Goal: Information Seeking & Learning: Check status

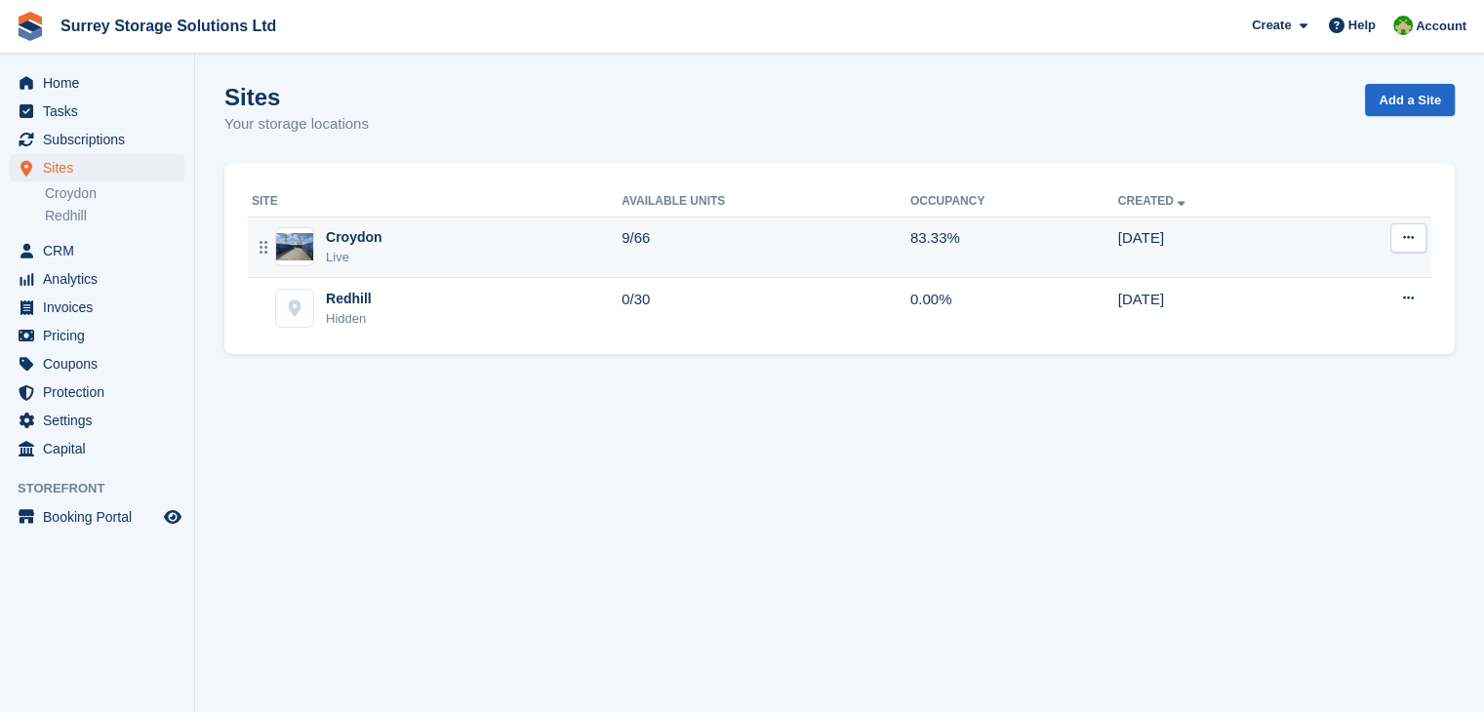
click at [702, 241] on td "9/66" at bounding box center [766, 247] width 289 height 61
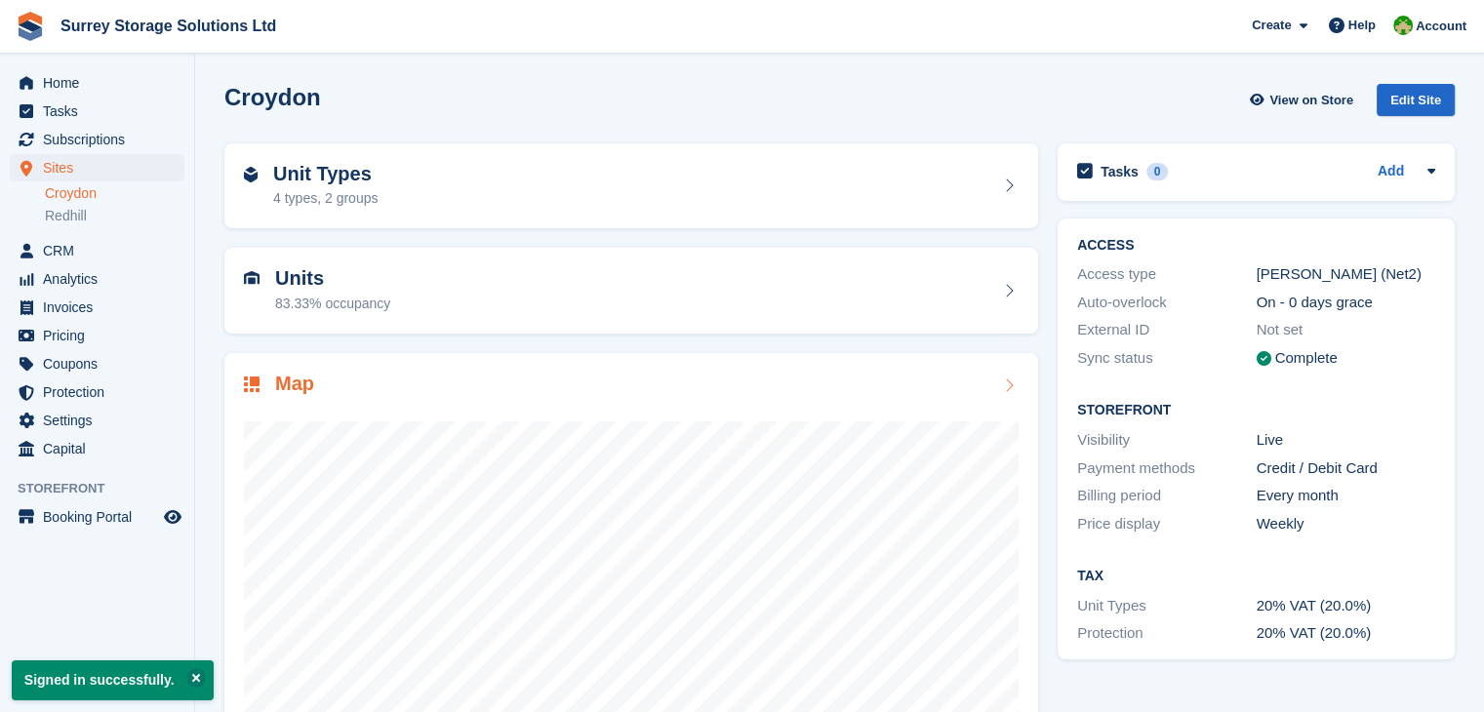
click at [576, 413] on div at bounding box center [631, 593] width 775 height 390
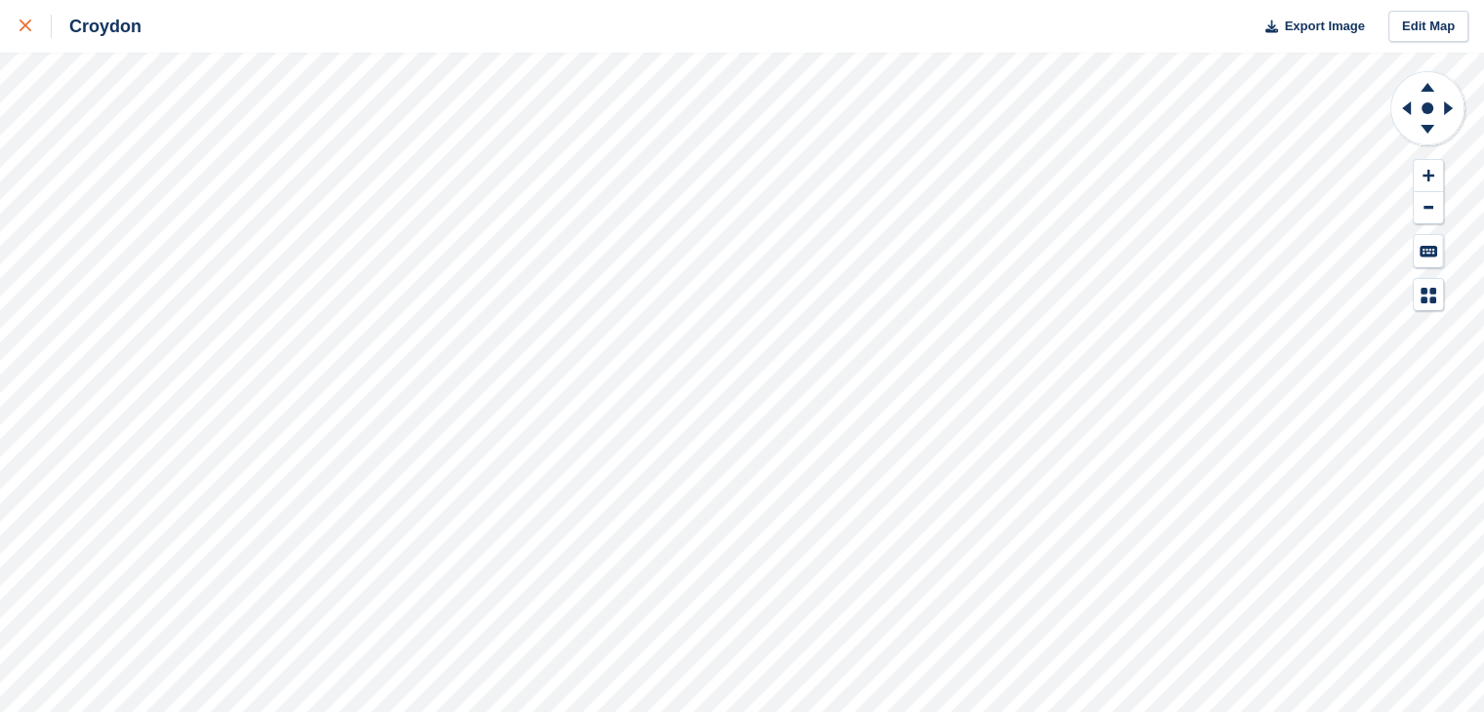
click at [20, 36] on div at bounding box center [36, 26] width 32 height 23
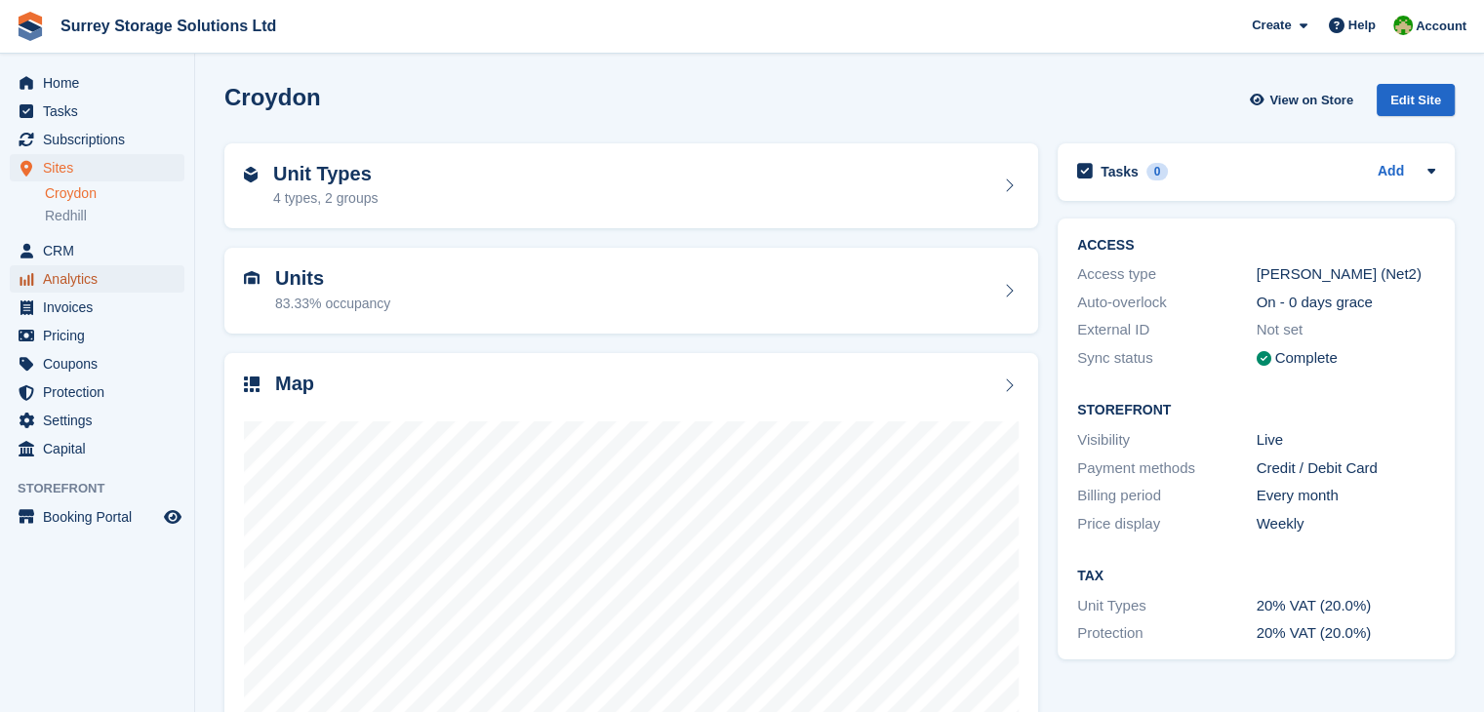
click at [96, 282] on span "Analytics" at bounding box center [101, 278] width 117 height 27
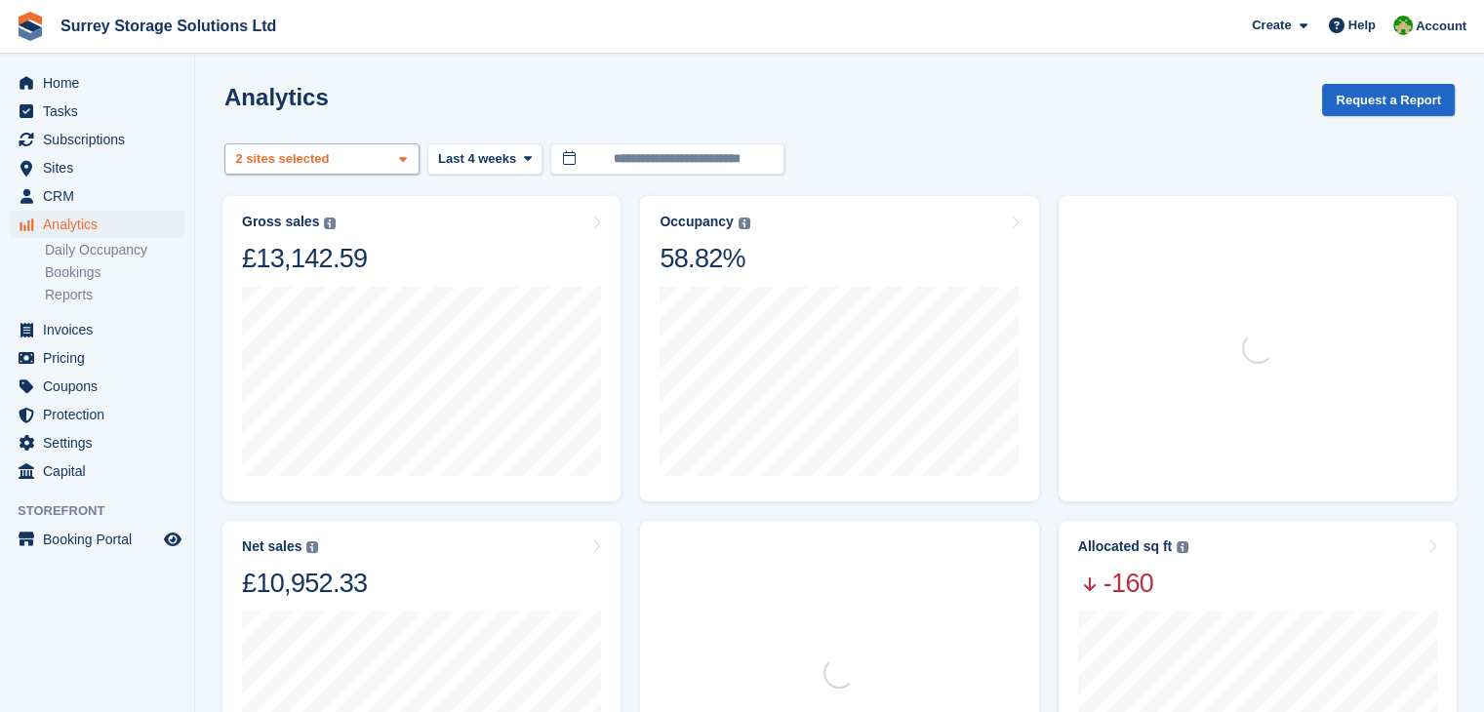
click at [408, 165] on span at bounding box center [403, 160] width 16 height 16
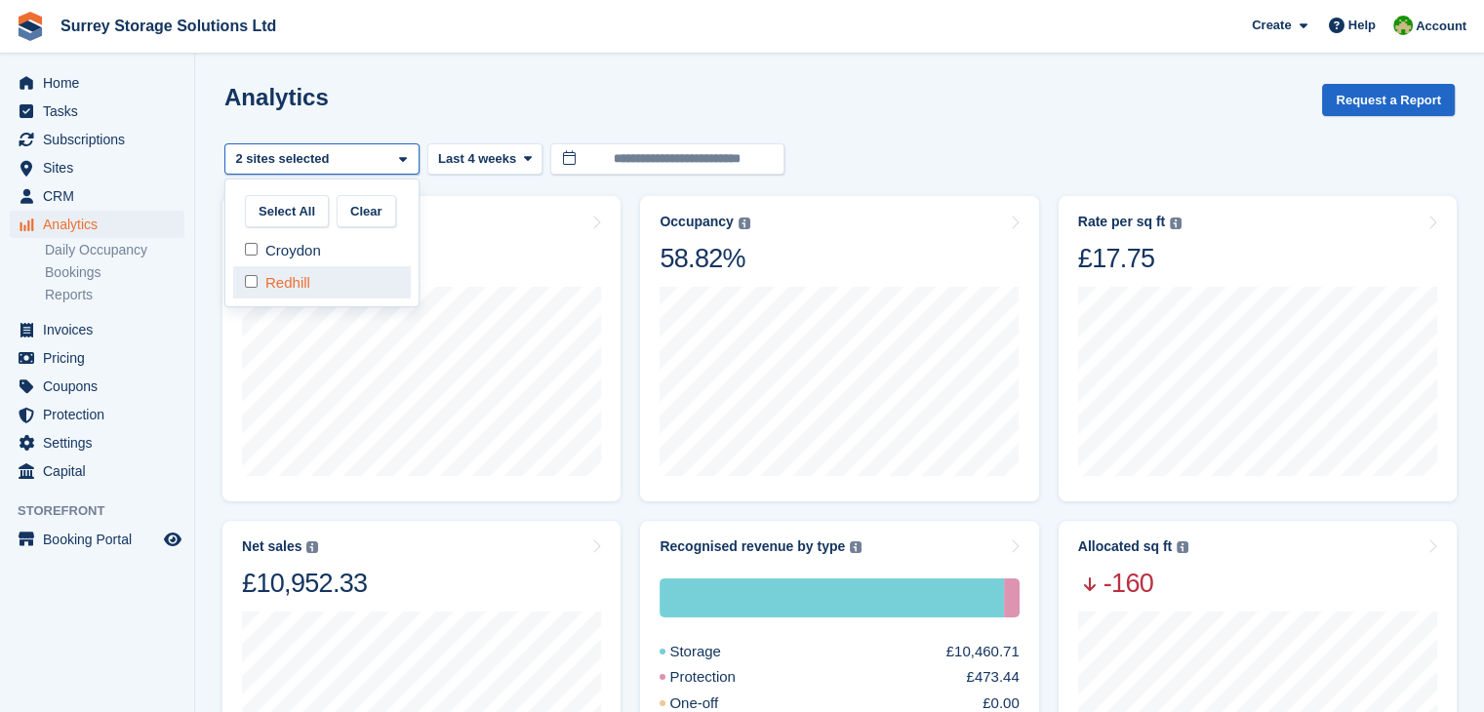
click at [275, 280] on div "Redhill" at bounding box center [322, 282] width 178 height 32
select select "****"
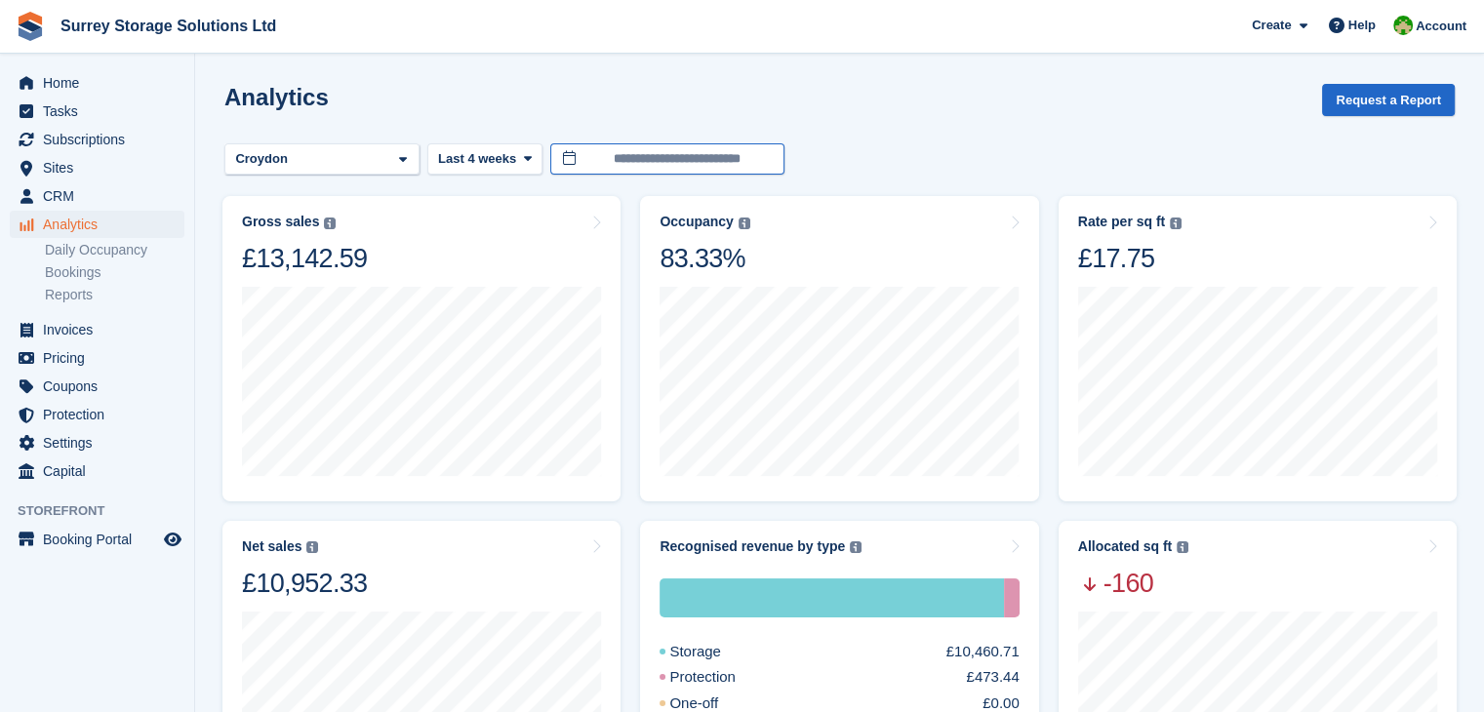
click at [661, 164] on input "**********" at bounding box center [667, 159] width 234 height 32
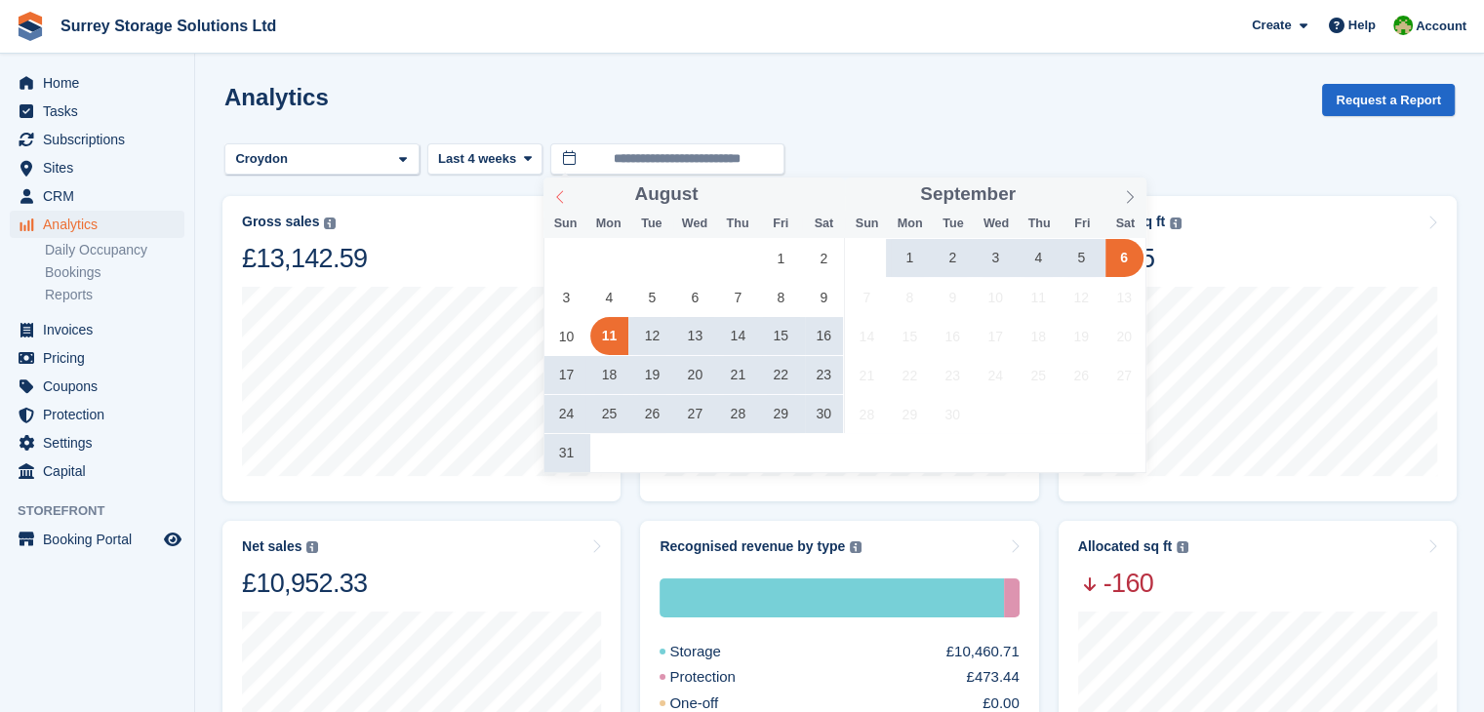
click at [558, 192] on icon at bounding box center [560, 197] width 14 height 14
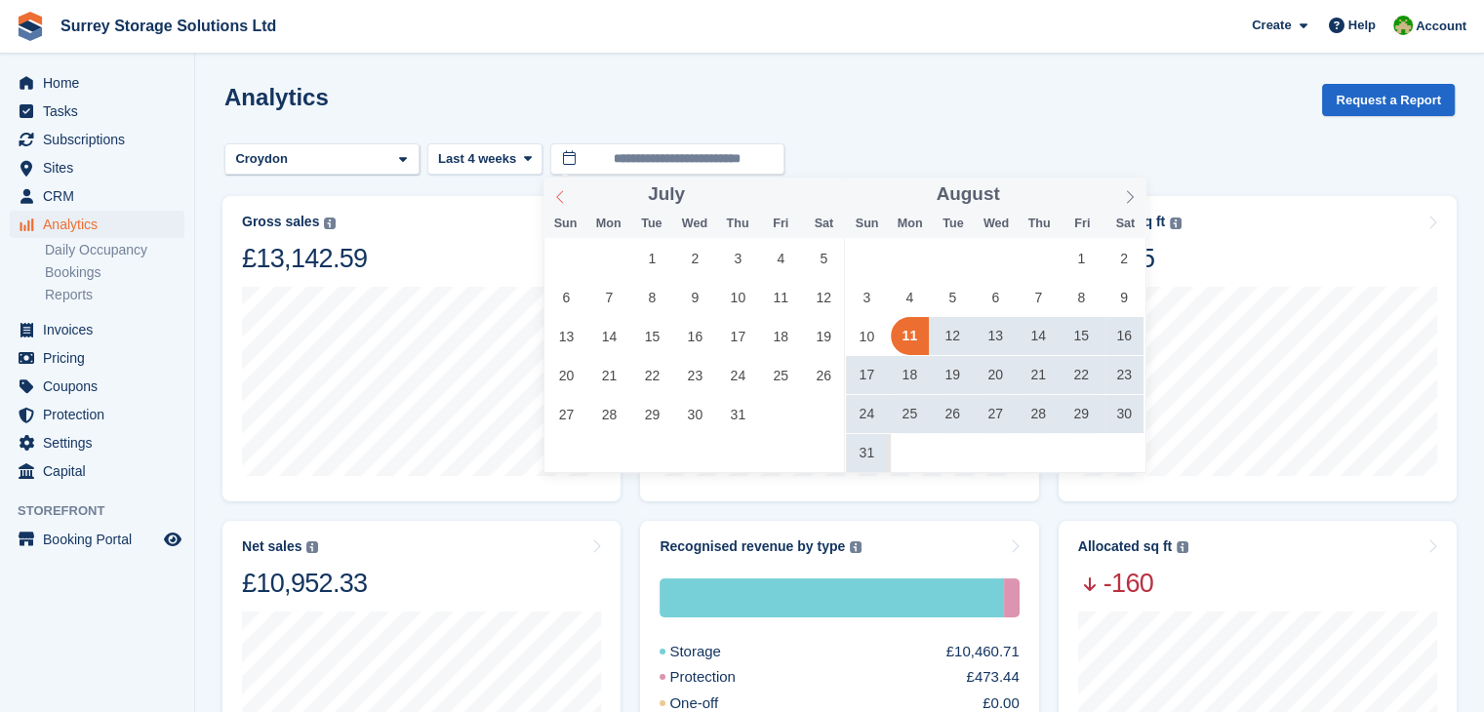
click at [558, 192] on icon at bounding box center [560, 197] width 14 height 14
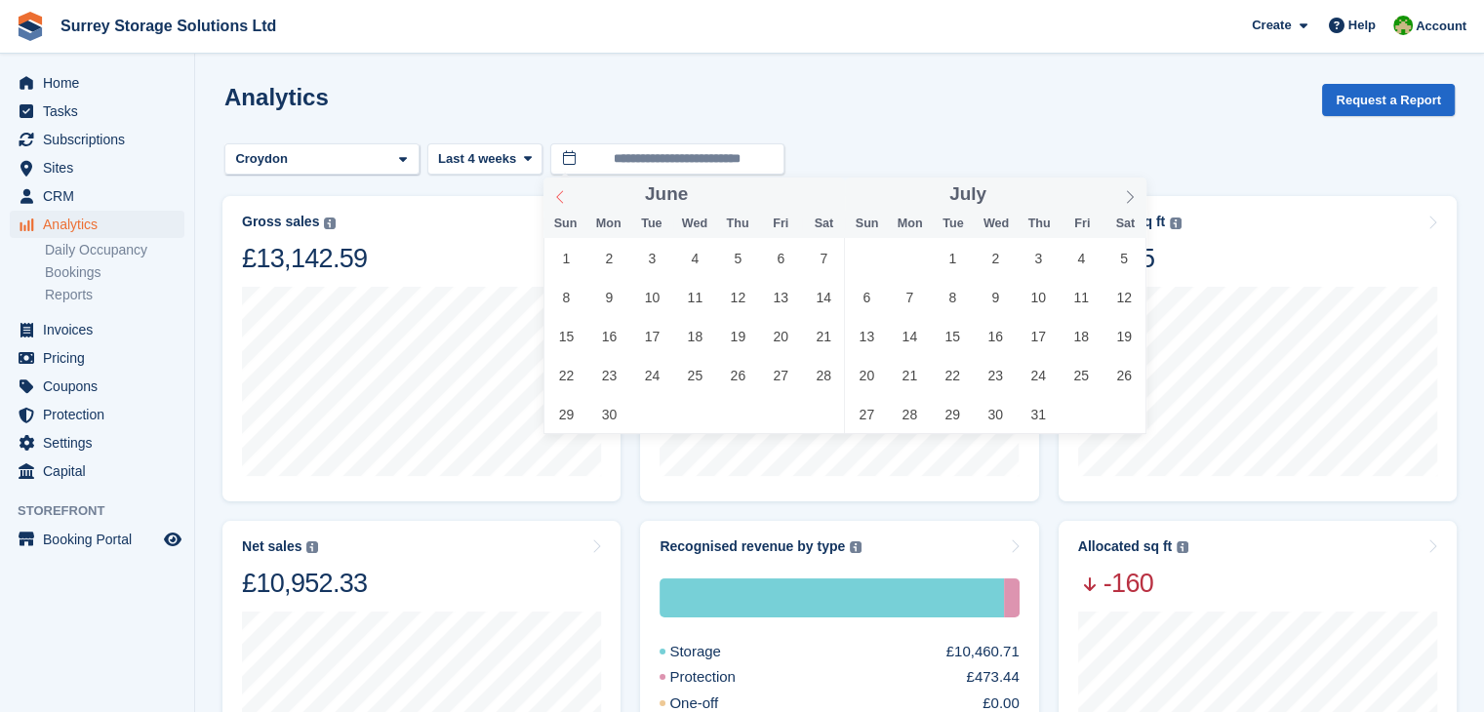
click at [558, 192] on icon at bounding box center [560, 197] width 14 height 14
click at [651, 256] on span "1" at bounding box center [652, 258] width 38 height 38
click at [1129, 188] on span at bounding box center [1130, 194] width 33 height 33
click at [568, 197] on span at bounding box center [560, 194] width 33 height 33
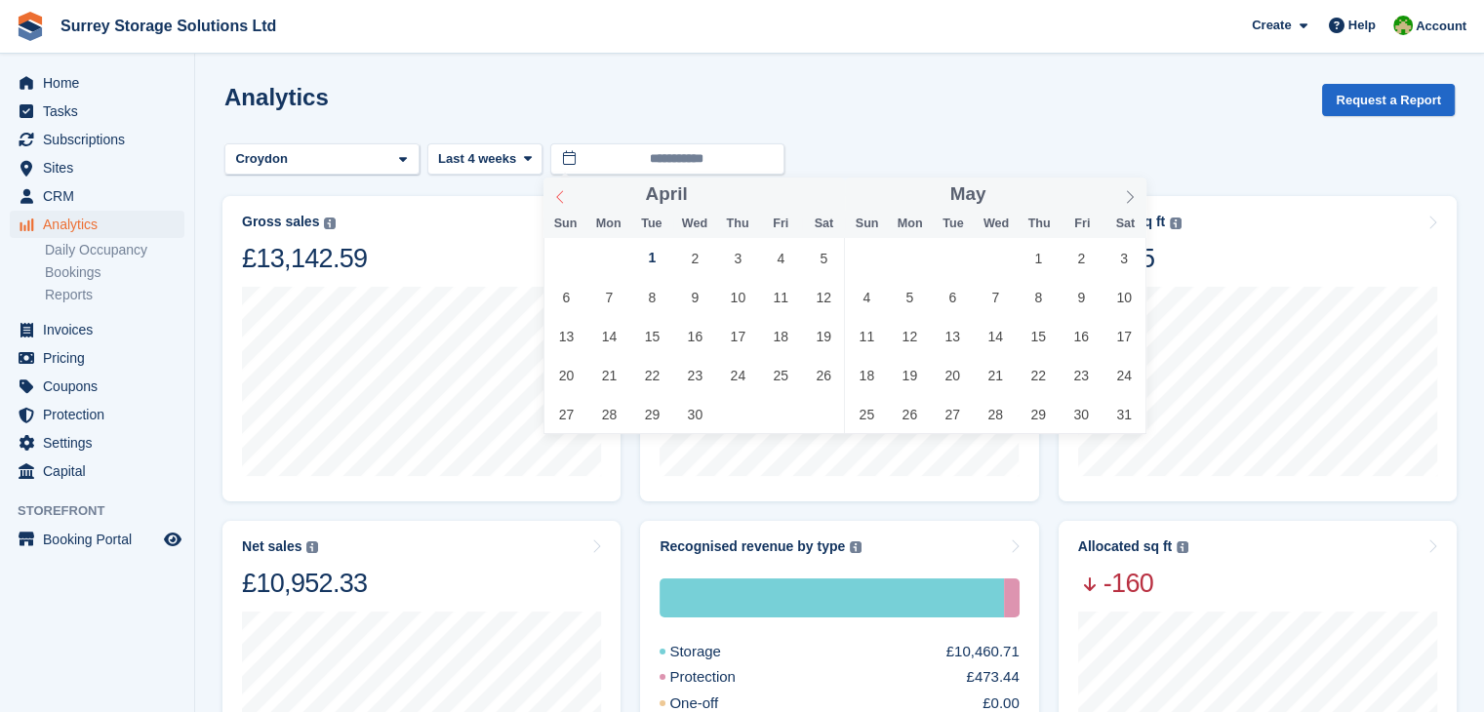
click at [568, 197] on span at bounding box center [560, 194] width 33 height 33
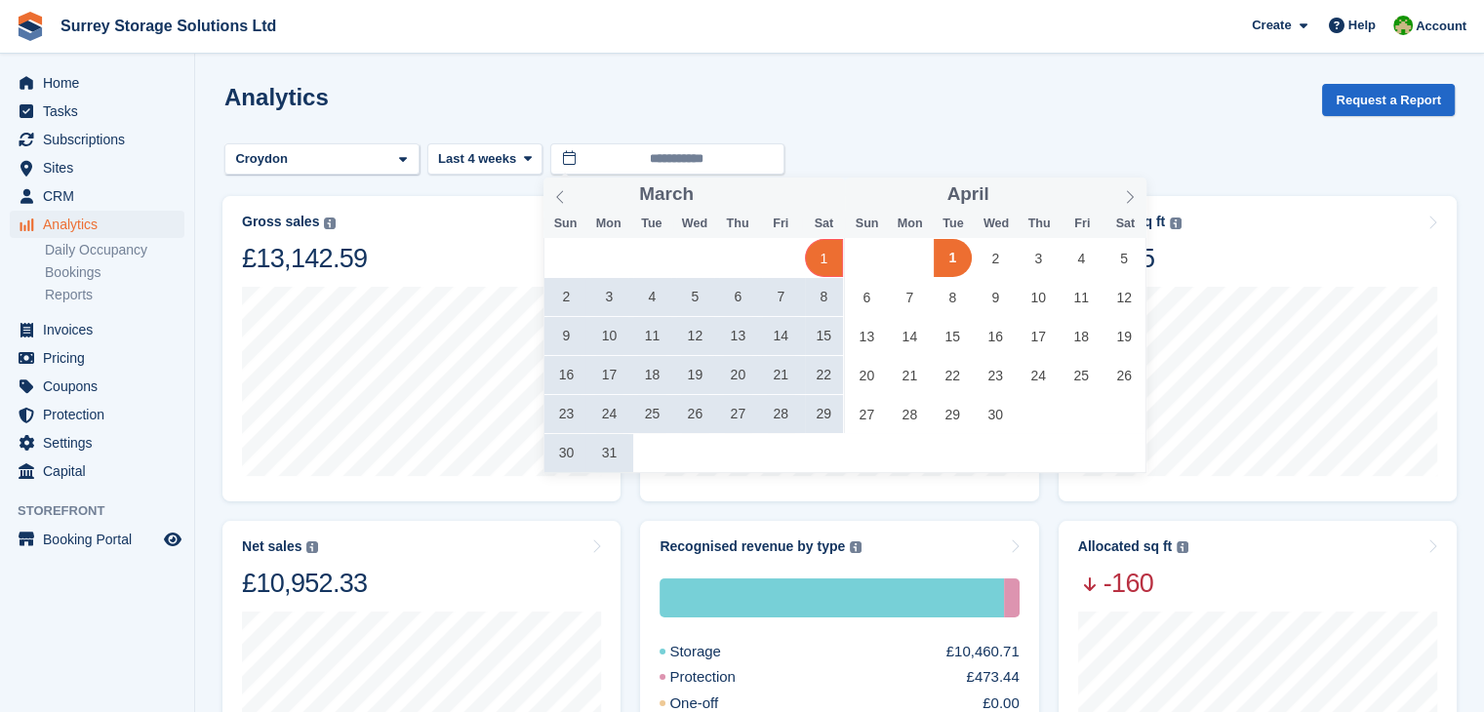
click at [820, 254] on span "1" at bounding box center [824, 258] width 38 height 38
type input "**********"
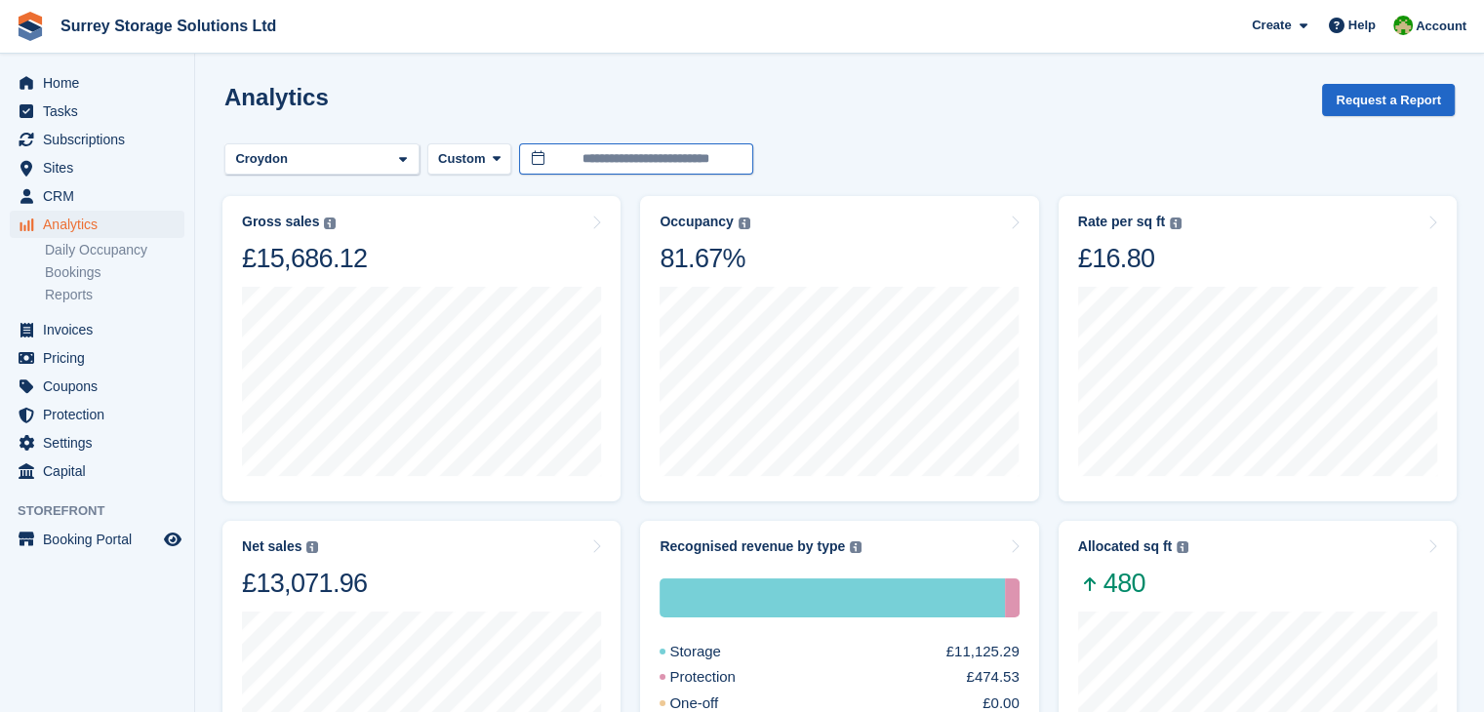
click at [629, 147] on input "**********" at bounding box center [636, 159] width 234 height 32
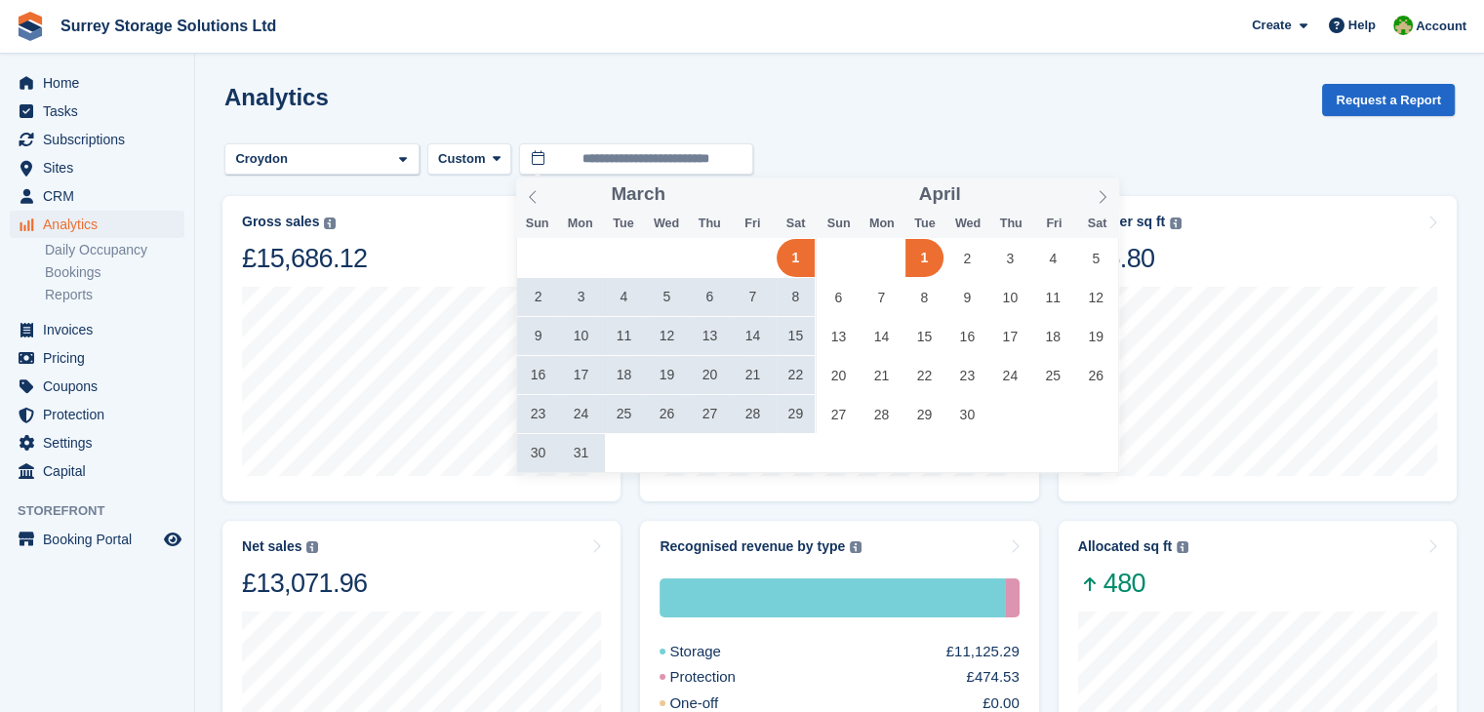
click at [792, 259] on span "1" at bounding box center [796, 258] width 38 height 38
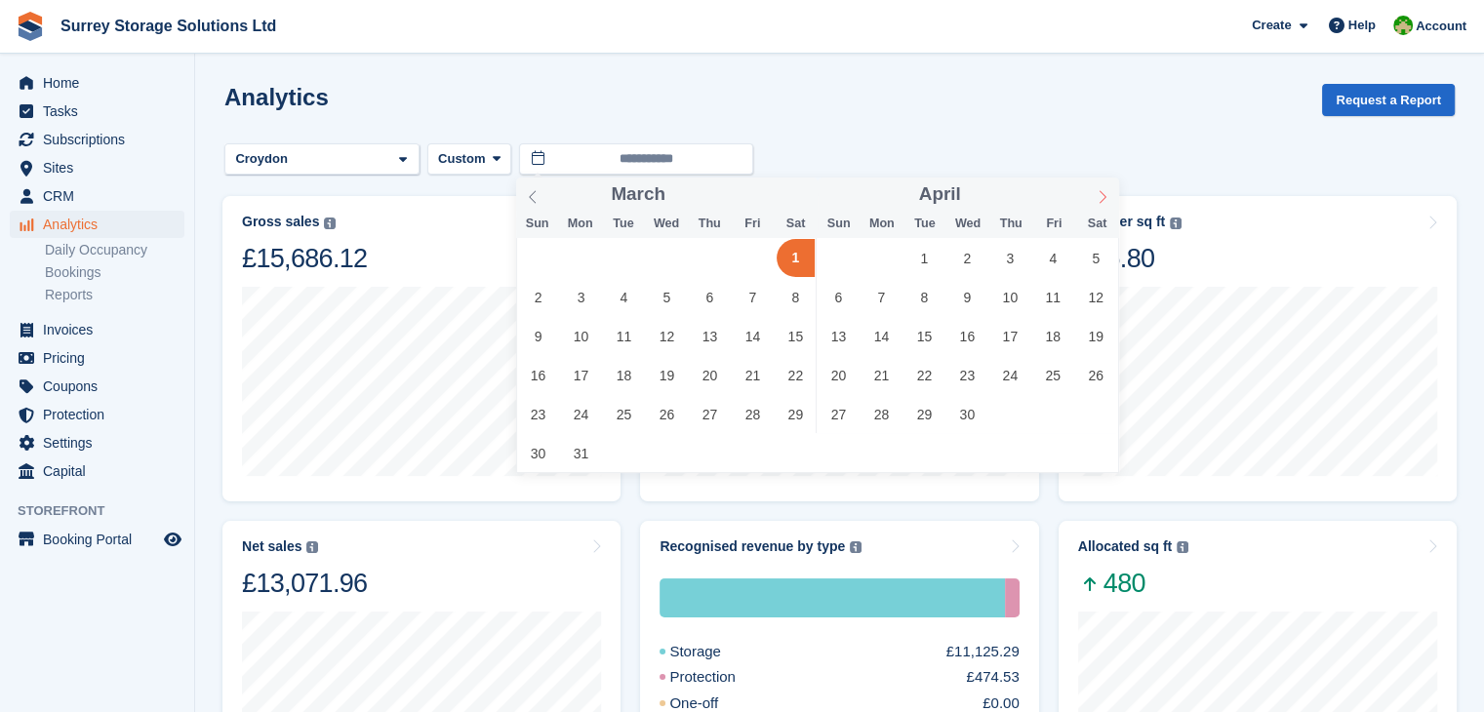
click at [1098, 193] on icon at bounding box center [1103, 197] width 14 height 14
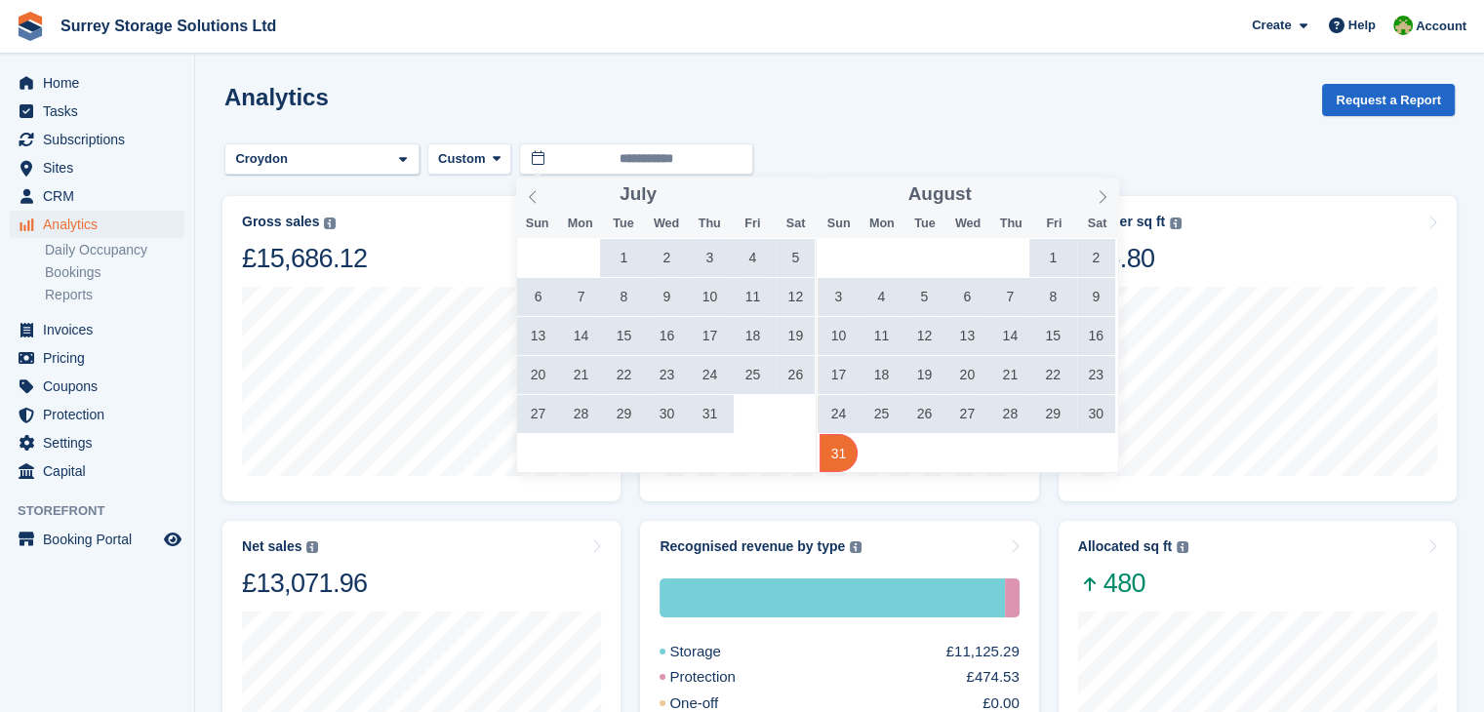
click at [843, 449] on span "31" at bounding box center [839, 453] width 38 height 38
type input "**********"
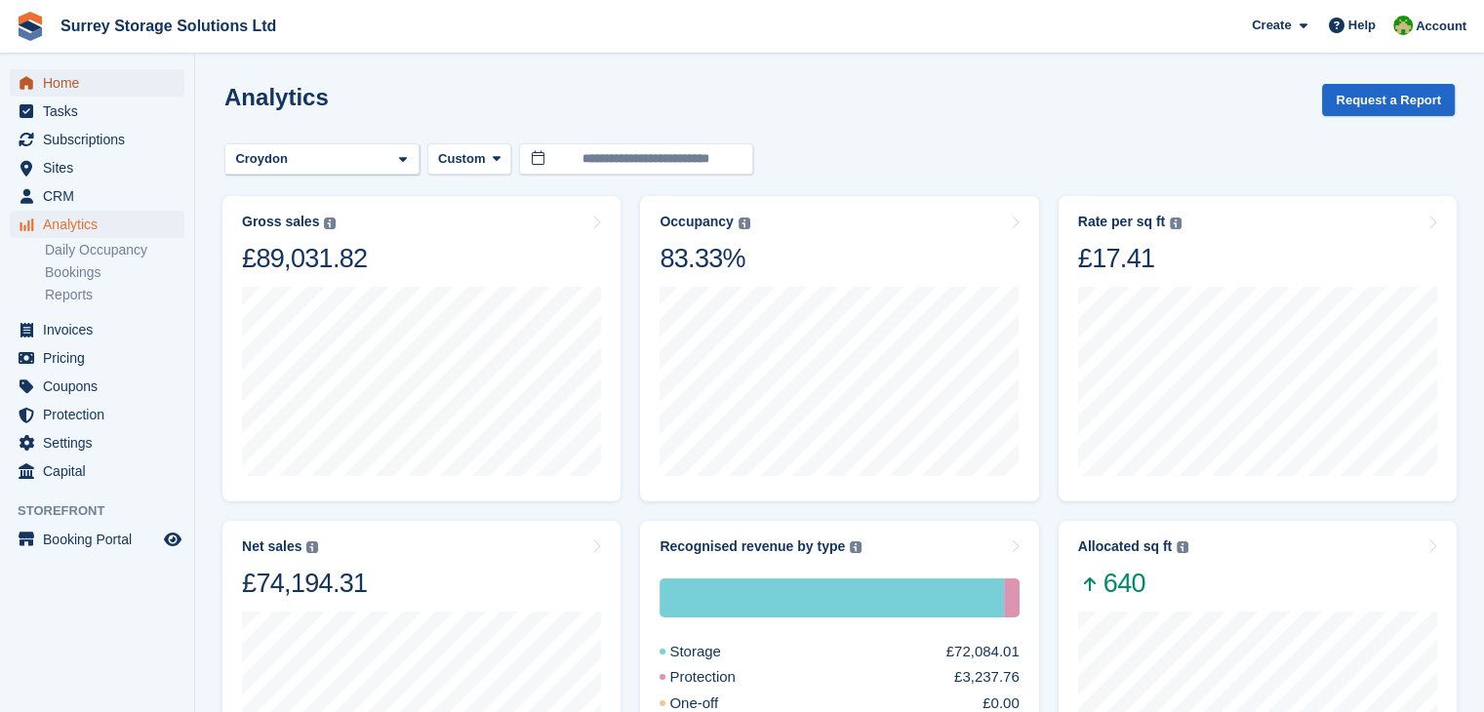
click at [92, 87] on span "Home" at bounding box center [101, 82] width 117 height 27
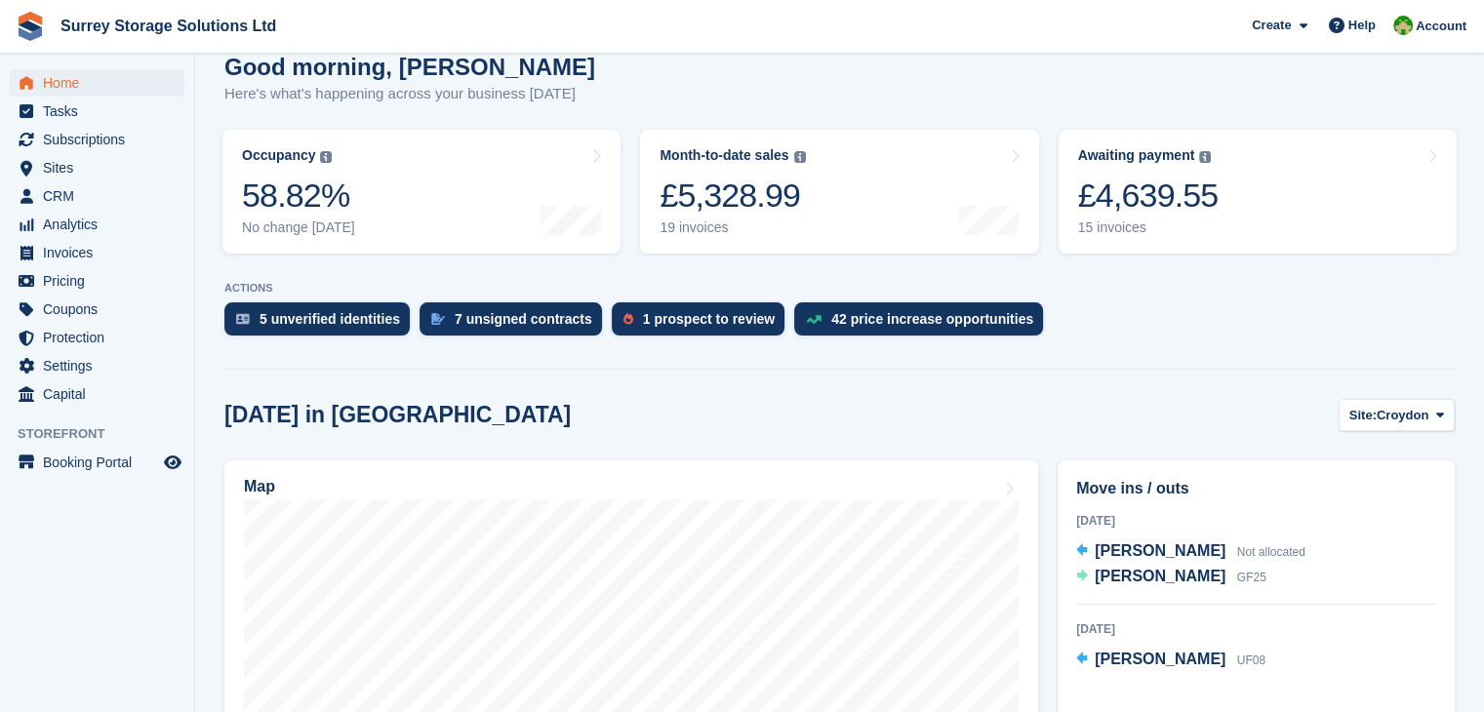
scroll to position [196, 0]
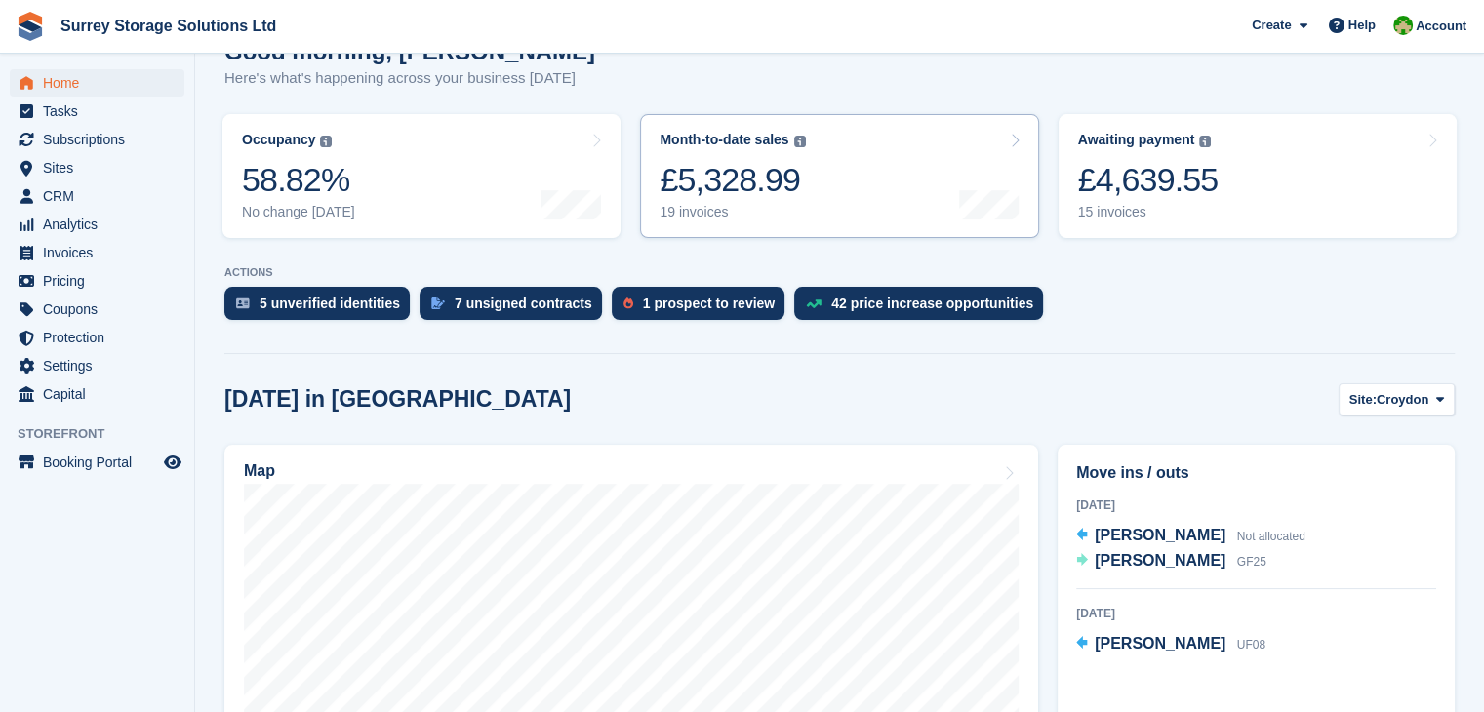
click at [786, 169] on div "£5,328.99" at bounding box center [732, 180] width 145 height 40
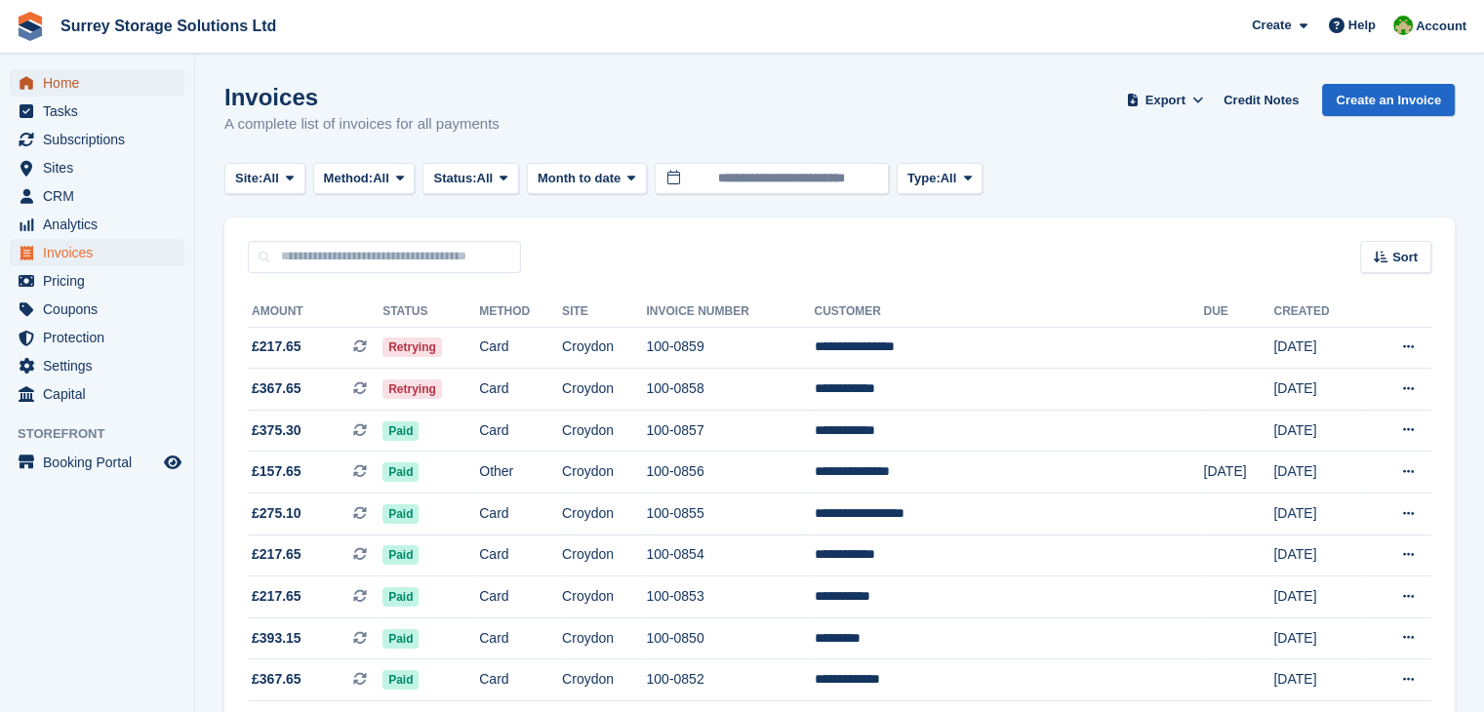
click at [129, 86] on span "Home" at bounding box center [101, 82] width 117 height 27
